Goal: Information Seeking & Learning: Learn about a topic

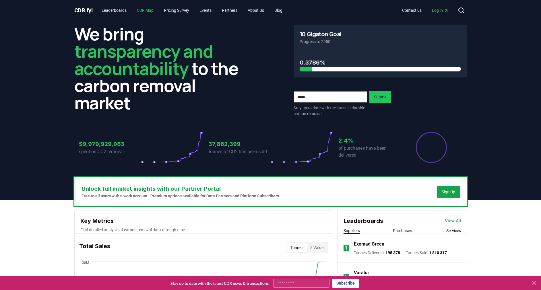
click at [147, 10] on link "CDR Map" at bounding box center [145, 10] width 26 height 10
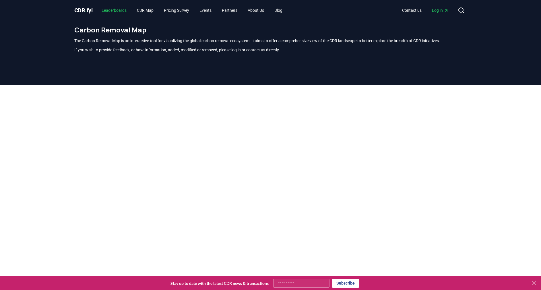
click at [122, 9] on link "Leaderboards" at bounding box center [114, 10] width 34 height 10
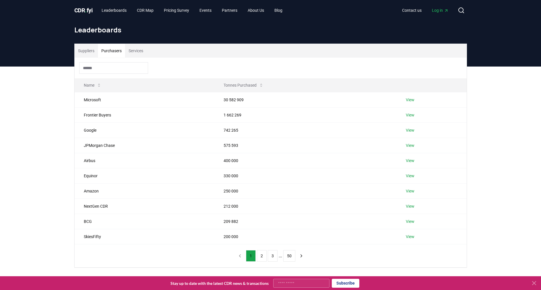
click at [109, 53] on button "Purchasers" at bounding box center [111, 51] width 27 height 14
drag, startPoint x: 84, startPoint y: 115, endPoint x: 112, endPoint y: 117, distance: 27.9
click at [112, 117] on td "Frontier Buyers" at bounding box center [145, 114] width 140 height 15
copy td "Frontier Buyers"
click at [108, 129] on td "Google" at bounding box center [145, 130] width 140 height 15
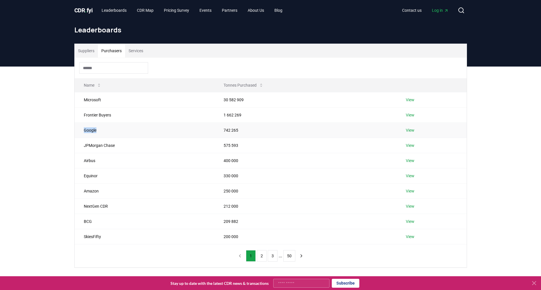
drag, startPoint x: 83, startPoint y: 129, endPoint x: 101, endPoint y: 130, distance: 17.8
click at [101, 130] on td "Google" at bounding box center [145, 130] width 140 height 15
copy td "Google"
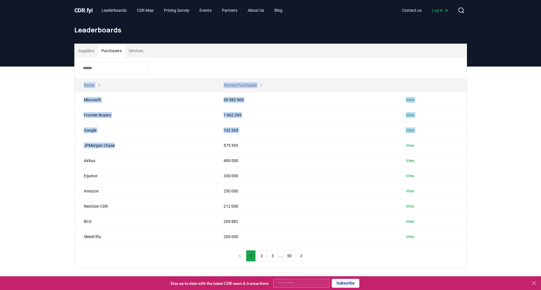
drag, startPoint x: 114, startPoint y: 144, endPoint x: 74, endPoint y: 144, distance: 40.2
click at [74, 144] on div "Suppliers Purchasers Services Name Tonnes Purchased Microsoft 30 582 909 View F…" at bounding box center [271, 156] width 402 height 224
drag, startPoint x: 74, startPoint y: 144, endPoint x: 88, endPoint y: 148, distance: 15.3
click at [88, 148] on td "JPMorgan Chase" at bounding box center [145, 145] width 140 height 15
click at [84, 146] on td "JPMorgan Chase" at bounding box center [145, 145] width 140 height 15
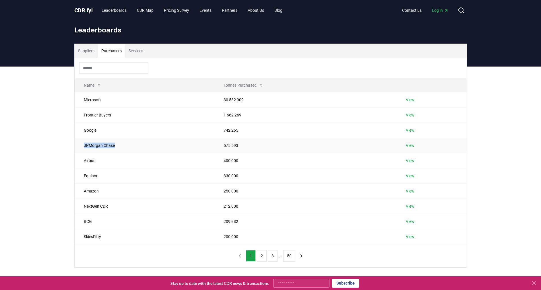
drag, startPoint x: 84, startPoint y: 146, endPoint x: 115, endPoint y: 146, distance: 31.6
click at [115, 146] on td "JPMorgan Chase" at bounding box center [145, 145] width 140 height 15
copy td "JPMorgan Chase"
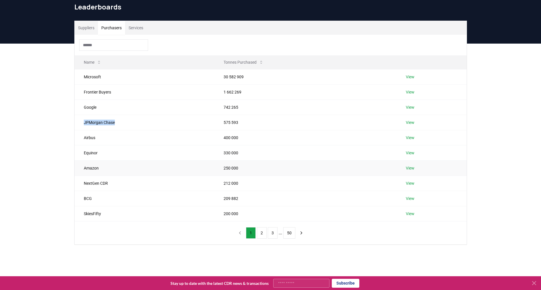
scroll to position [23, 0]
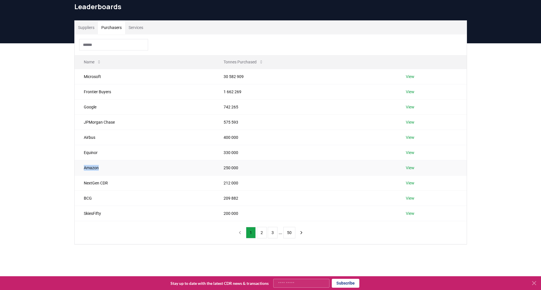
drag, startPoint x: 103, startPoint y: 169, endPoint x: 79, endPoint y: 168, distance: 24.4
click at [79, 168] on td "Amazon" at bounding box center [145, 167] width 140 height 15
copy td "Amazon"
click at [263, 231] on button "2" at bounding box center [262, 232] width 10 height 11
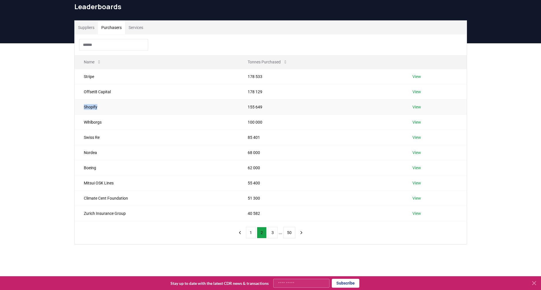
drag, startPoint x: 80, startPoint y: 105, endPoint x: 100, endPoint y: 104, distance: 21.0
click at [100, 104] on td "Shopify" at bounding box center [157, 106] width 164 height 15
copy td "Shopify"
click at [273, 231] on button "3" at bounding box center [273, 232] width 10 height 11
